Goal: Communication & Community: Answer question/provide support

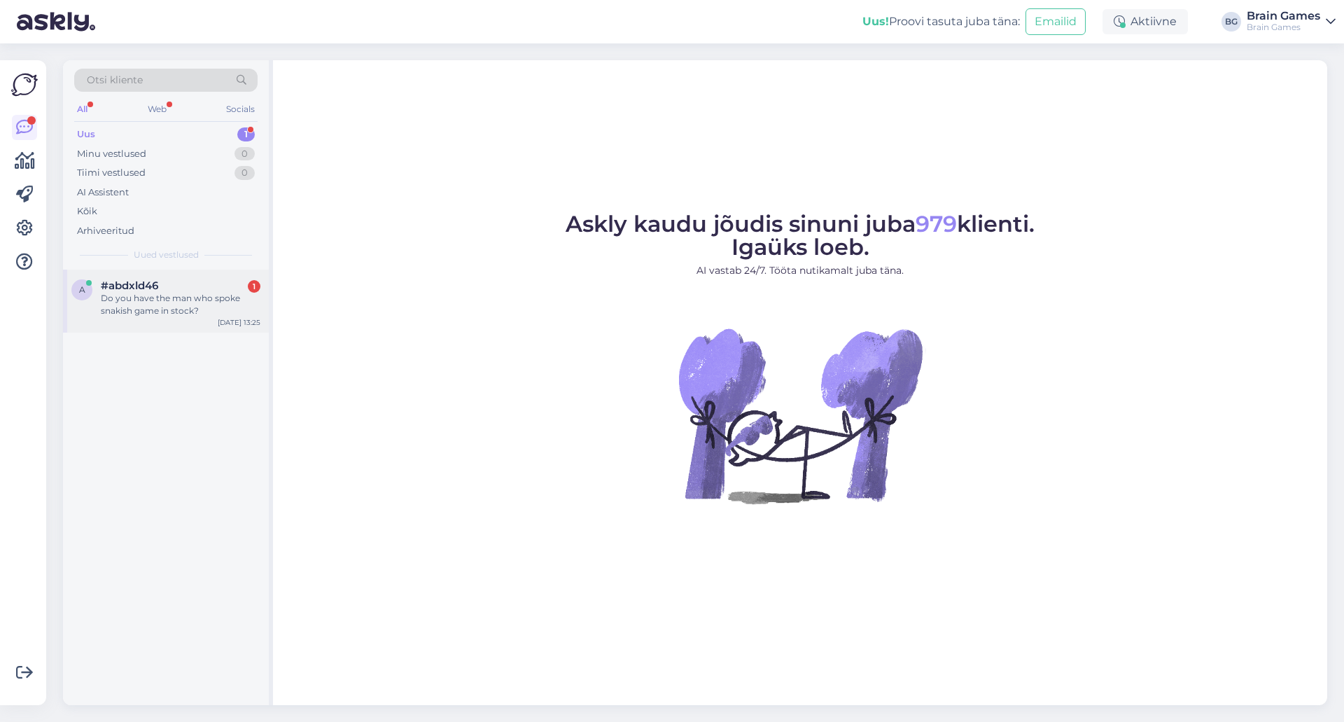
click at [157, 287] on span "#abdxld46" at bounding box center [129, 285] width 57 height 13
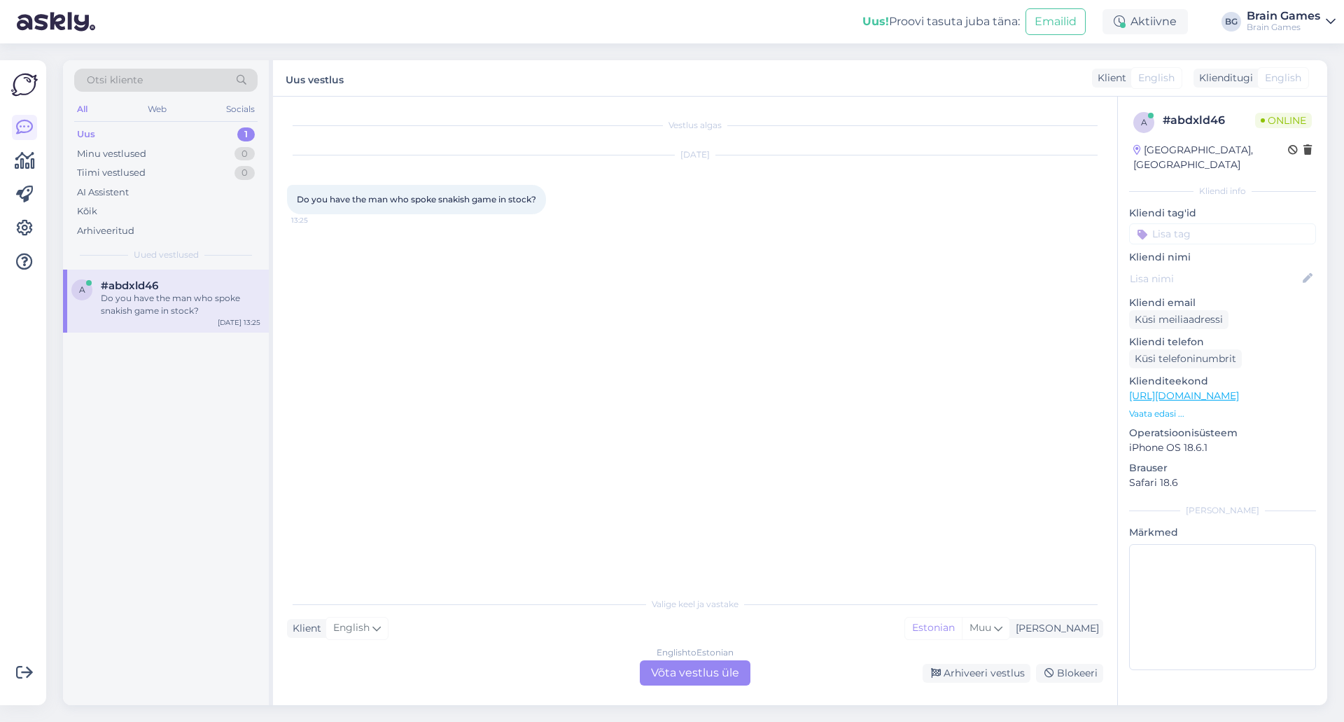
click at [721, 671] on div "English to Estonian Võta vestlus üle" at bounding box center [695, 672] width 111 height 25
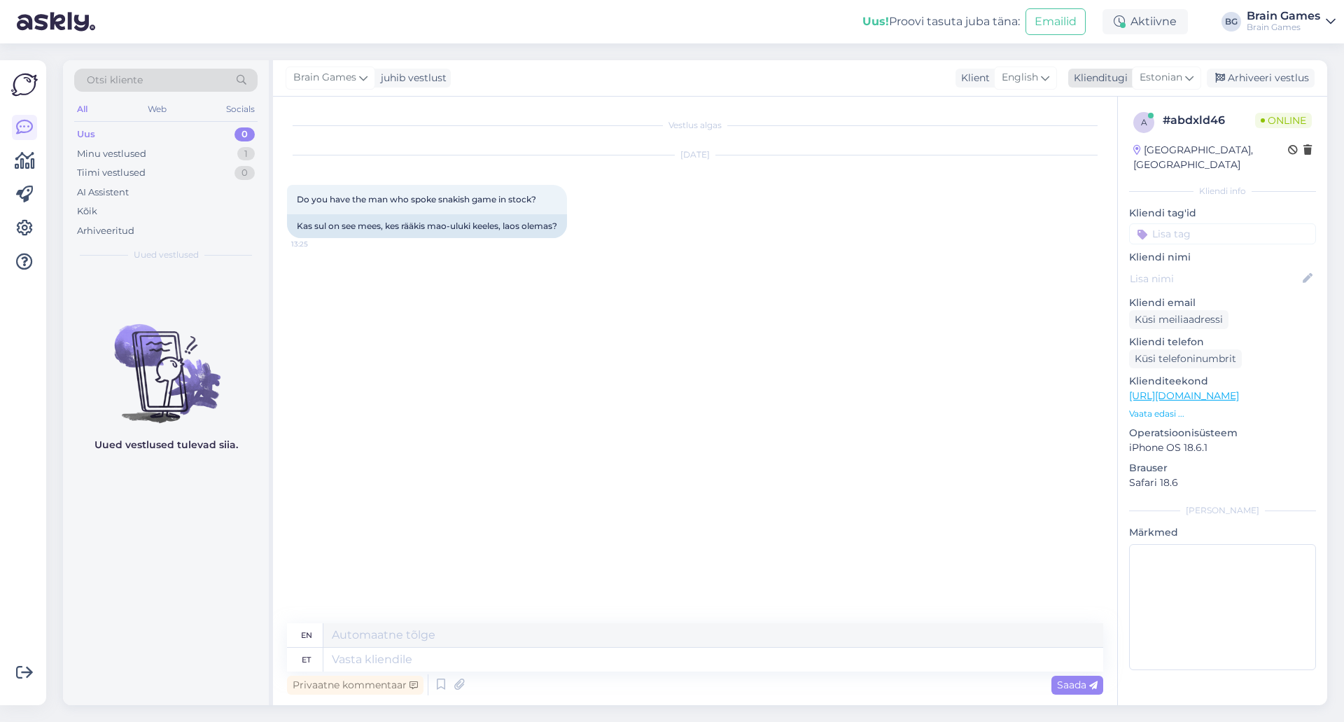
click at [1182, 78] on span "Estonian" at bounding box center [1161, 77] width 43 height 15
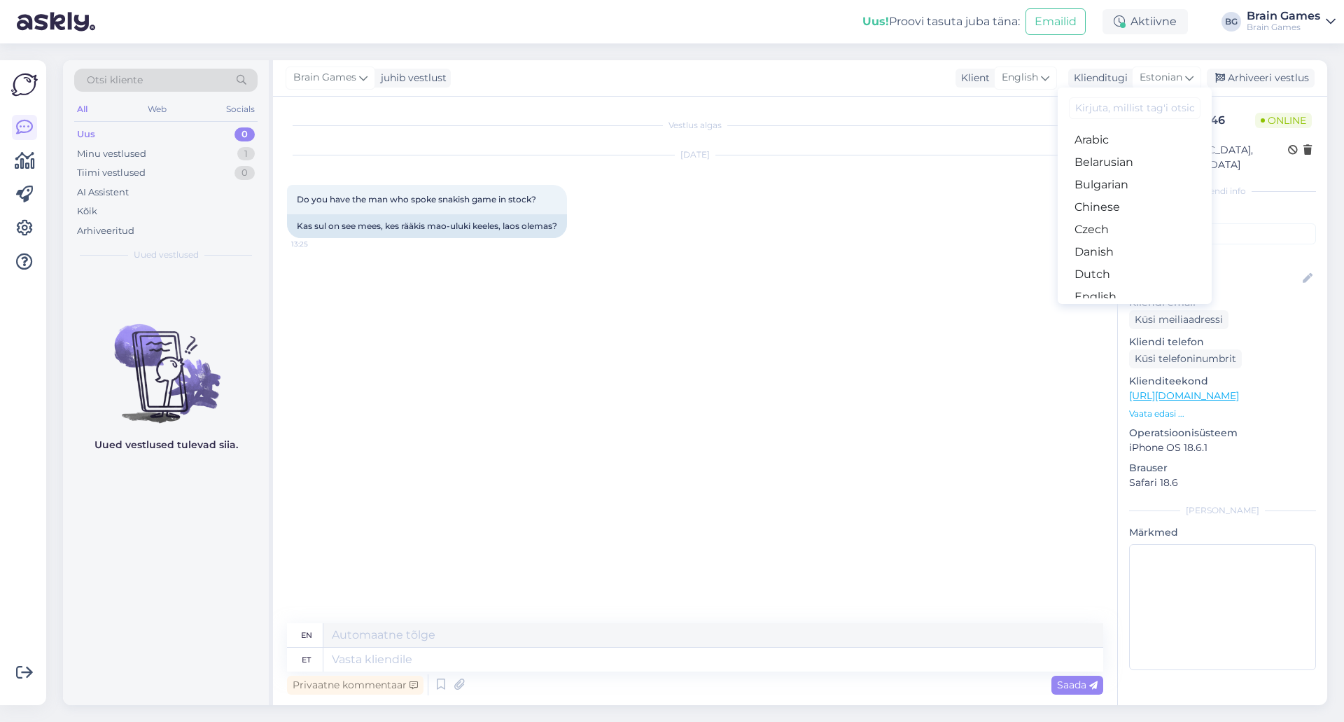
click at [1102, 298] on div "Arabic Belarusian Bulgarian Chinese Czech Danish Dutch English Estonian Finnish…" at bounding box center [1135, 195] width 154 height 216
click at [1099, 290] on link "English" at bounding box center [1135, 297] width 154 height 22
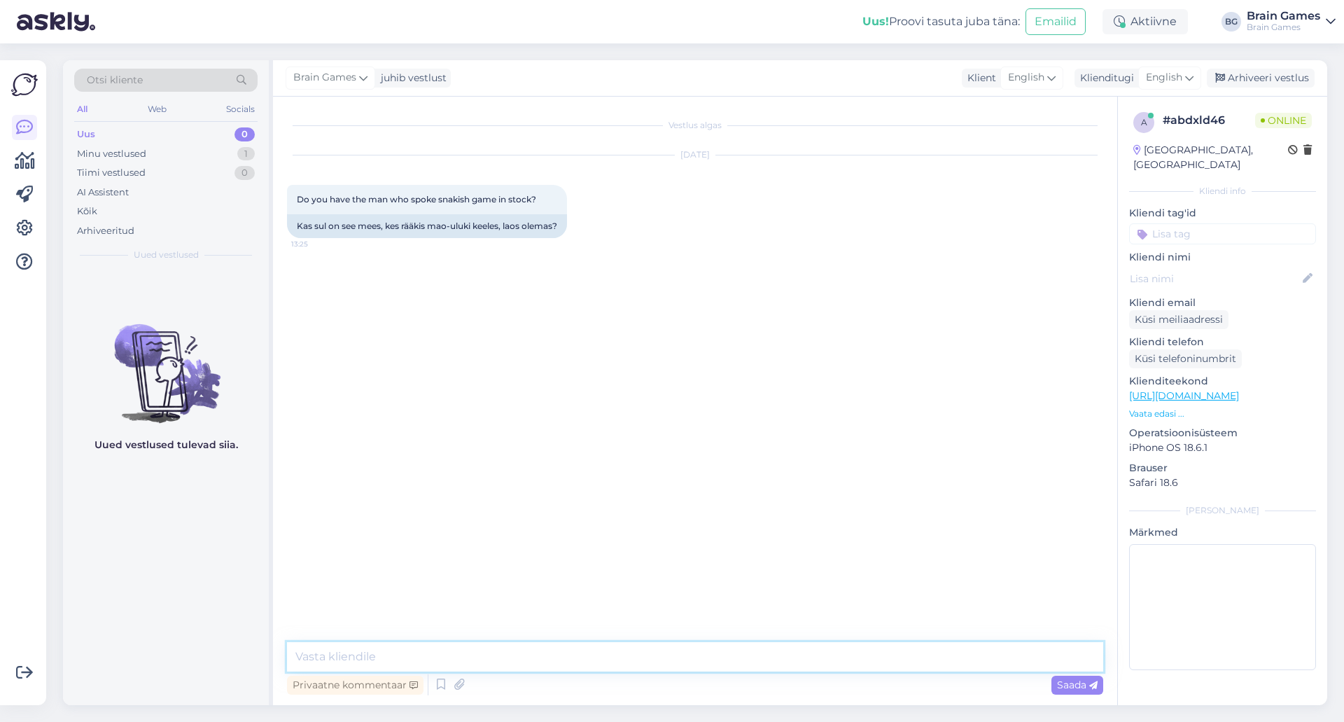
click at [651, 650] on textarea at bounding box center [695, 656] width 816 height 29
click at [644, 666] on textarea at bounding box center [695, 656] width 816 height 29
click at [637, 655] on textarea at bounding box center [695, 656] width 816 height 29
type textarea "Hello!"
click at [1143, 407] on p "Vaata edasi ..." at bounding box center [1222, 413] width 187 height 13
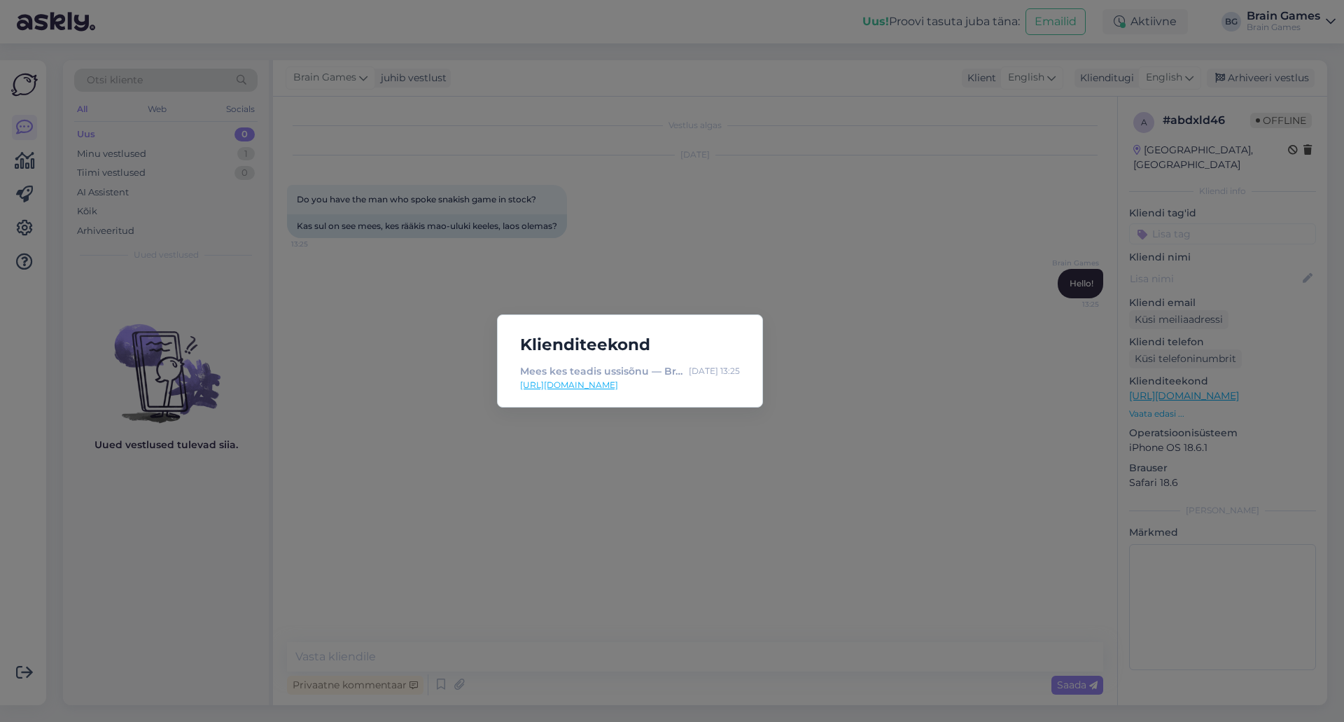
click at [686, 386] on link "[URL][DOMAIN_NAME]" at bounding box center [630, 385] width 220 height 13
click at [949, 360] on div "Klienditeekond Mees kes teadis ussisõnu — Brain Games OÜ [DATE] 13:25 [URL][DOM…" at bounding box center [672, 361] width 1344 height 722
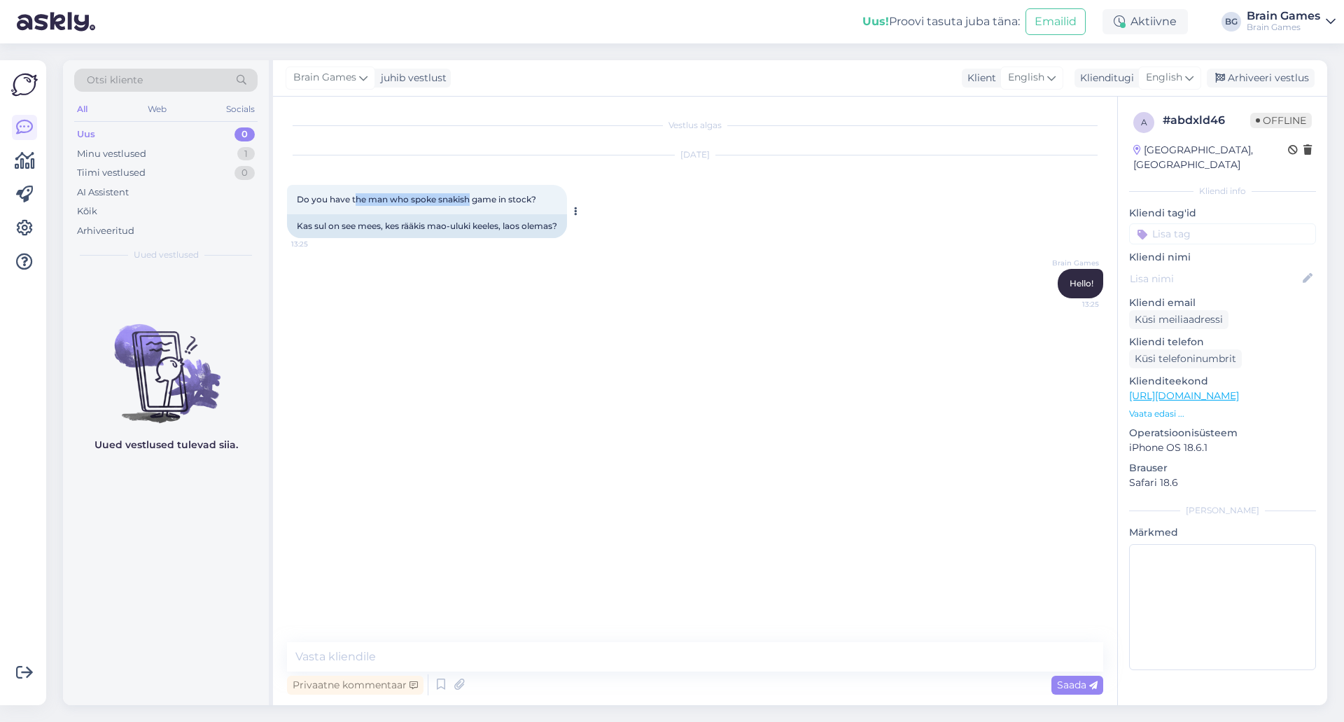
drag, startPoint x: 372, startPoint y: 201, endPoint x: 469, endPoint y: 206, distance: 96.7
click at [469, 206] on div "Do you have the man who spoke snakish game in stock? 13:25" at bounding box center [427, 199] width 280 height 29
click at [612, 336] on div "Vestlus algas [DATE] Do you have the man who spoke snakish game in stock? 13:25…" at bounding box center [701, 370] width 829 height 519
click at [652, 660] on textarea at bounding box center [695, 656] width 816 height 29
click at [529, 664] on textarea at bounding box center [695, 656] width 816 height 29
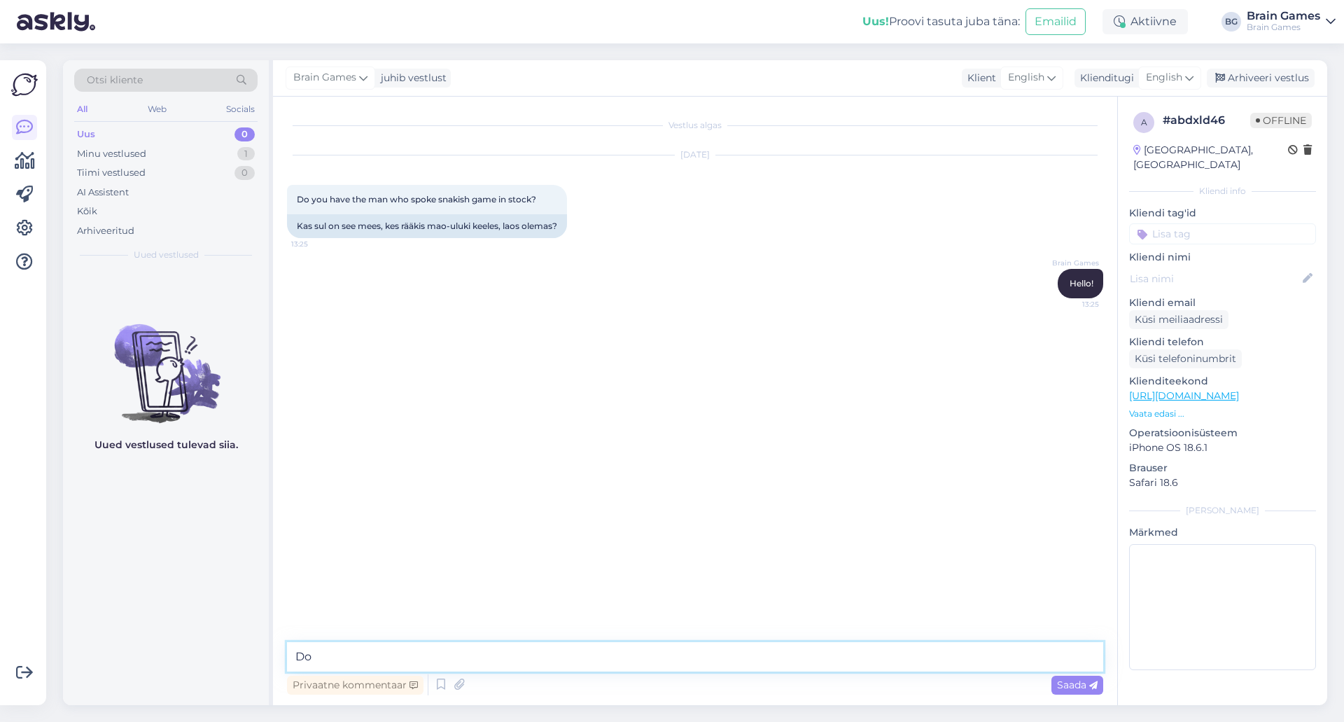
type textarea "D"
type textarea "W"
paste textarea "[URL][DOMAIN_NAME]"
type textarea "Yes, we have it: [URL][DOMAIN_NAME] but it is only in Estonian."
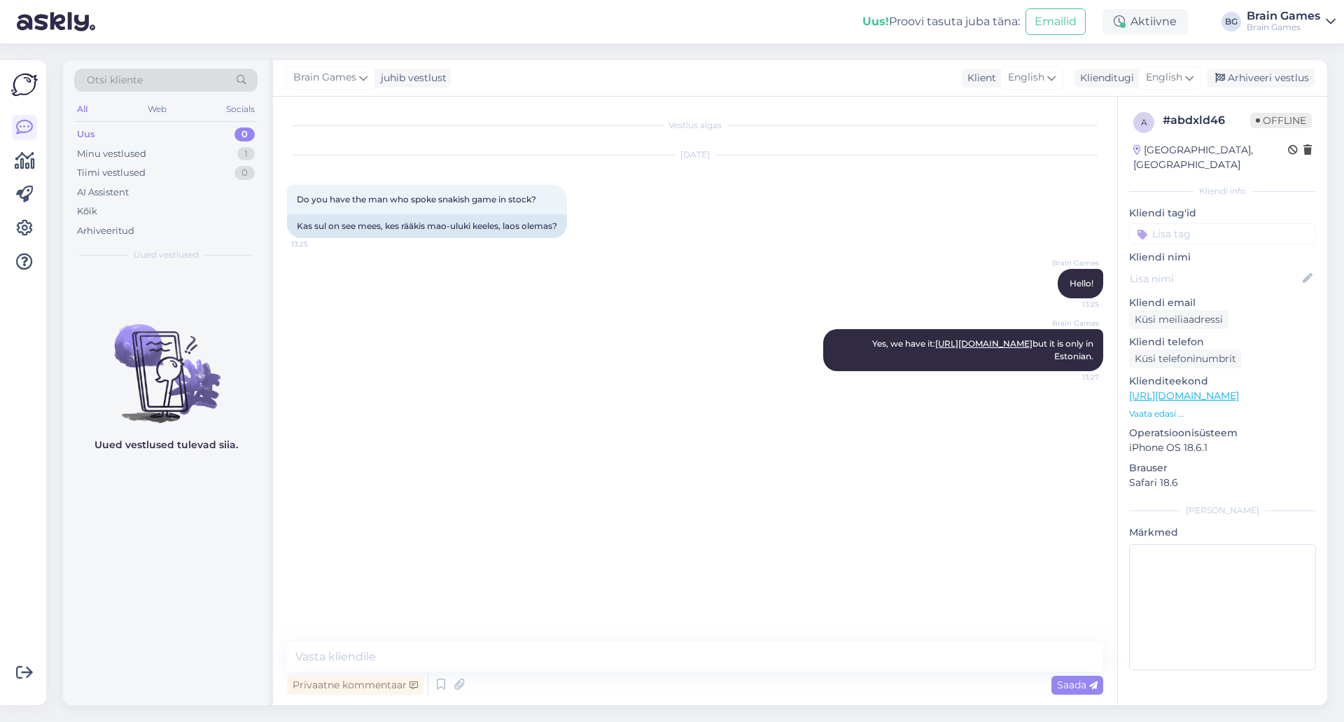
click at [510, 348] on div "Brain Games Yes, we have it: [URL][DOMAIN_NAME] but it is only in Estonian. 13:…" at bounding box center [695, 350] width 816 height 73
click at [489, 384] on div "Brain Games Yes, we have it: [URL][DOMAIN_NAME] but it is only in Estonian. 13:…" at bounding box center [695, 350] width 816 height 73
click at [417, 386] on div "Brain Games Yes, we have it: [URL][DOMAIN_NAME] but it is only in Estonian. 13:…" at bounding box center [695, 350] width 816 height 73
click at [1161, 25] on div "Aktiivne" at bounding box center [1144, 21] width 85 height 25
click at [1054, 101] on button "1 tund" at bounding box center [1051, 107] width 41 height 15
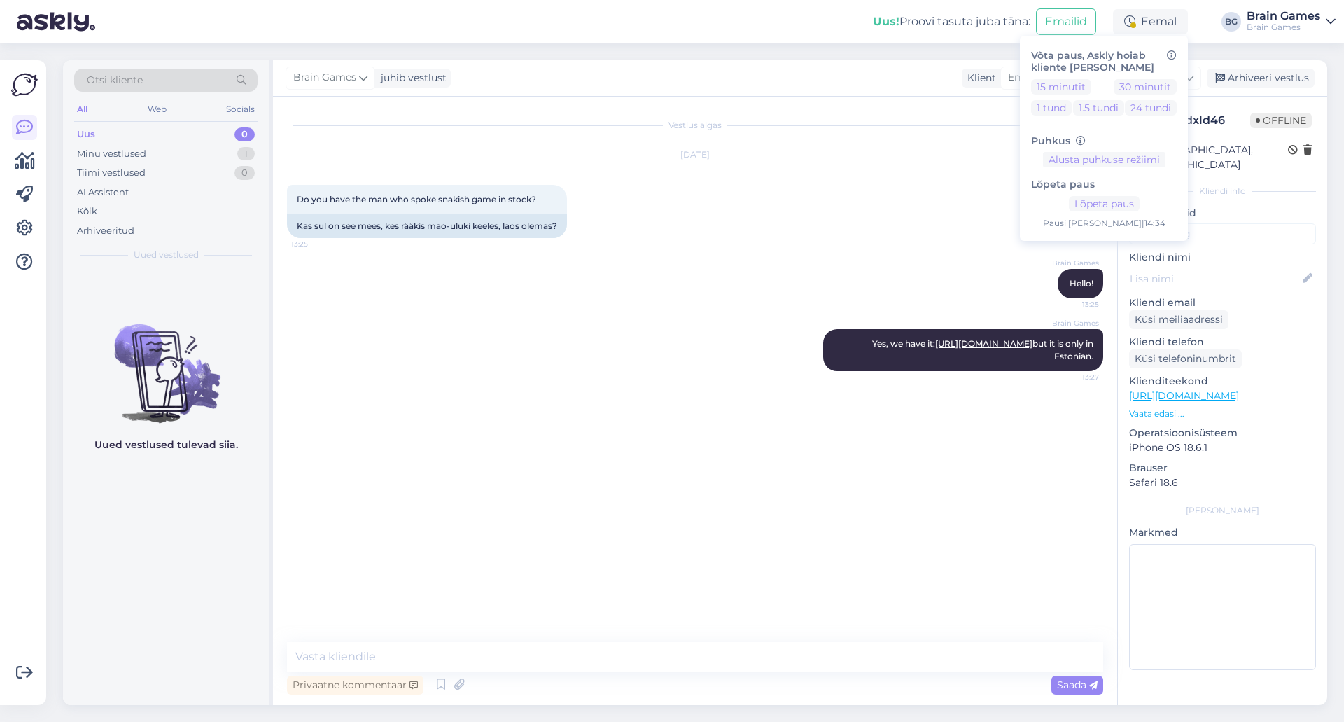
click at [1179, 680] on div "a # abdxld46 Offline [GEOGRAPHIC_DATA], [GEOGRAPHIC_DATA] Kliendi info Kliendi …" at bounding box center [1222, 401] width 210 height 608
